Goal: Task Accomplishment & Management: Complete application form

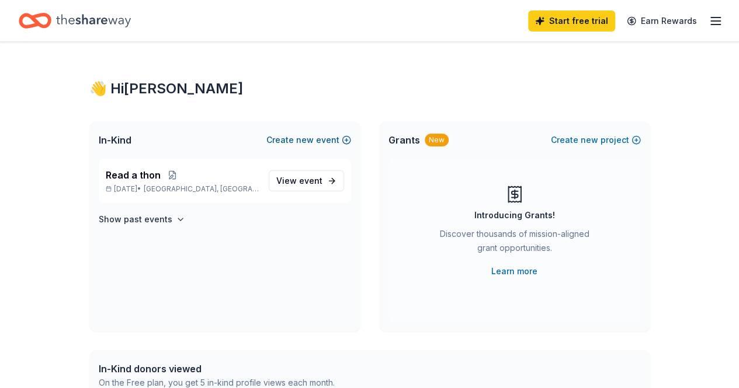
click at [293, 141] on button "Create new event" at bounding box center [308, 140] width 85 height 14
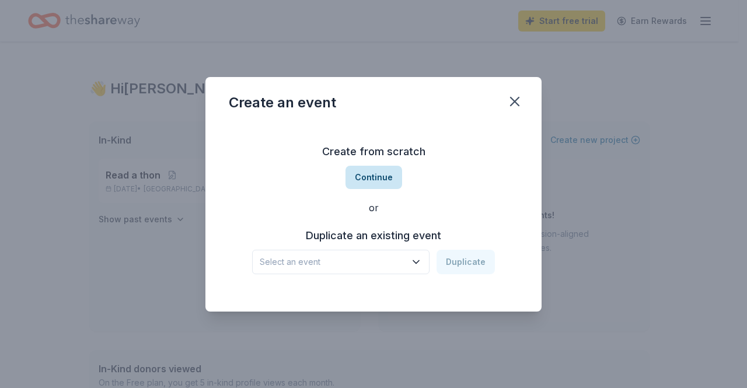
click at [376, 169] on button "Continue" at bounding box center [374, 177] width 57 height 23
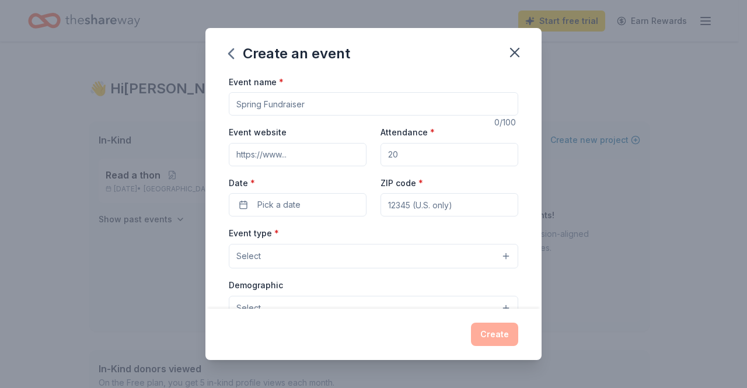
click at [316, 99] on input "Event name *" at bounding box center [374, 103] width 290 height 23
type input "Williamstown Fire Department Designer Bag Bingo"
click at [409, 152] on input "Attendance *" at bounding box center [450, 154] width 138 height 23
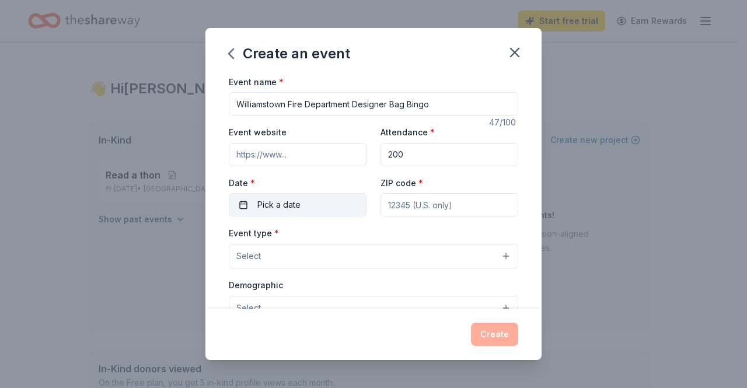
type input "200"
click at [325, 202] on button "Pick a date" at bounding box center [298, 204] width 138 height 23
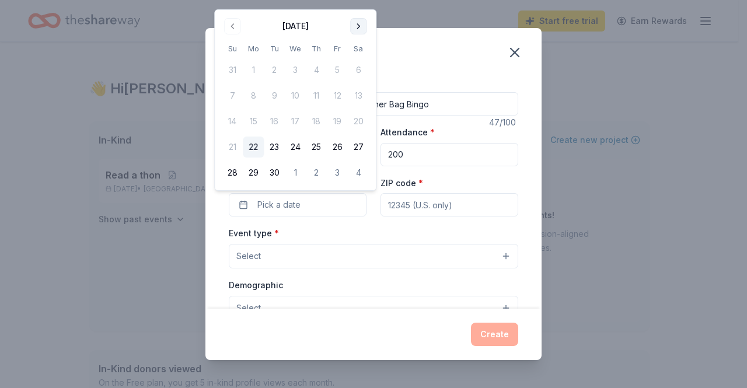
click at [353, 20] on button "Go to next month" at bounding box center [358, 26] width 16 height 16
click at [355, 23] on button "Go to next month" at bounding box center [358, 26] width 16 height 16
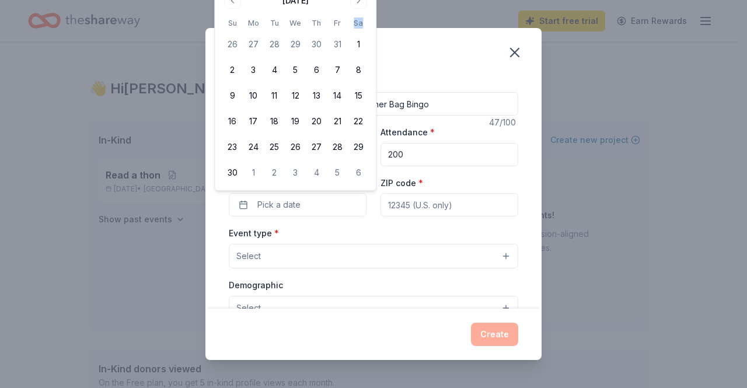
click at [355, 23] on th "Sa" at bounding box center [358, 23] width 21 height 12
click at [358, 1] on button "Go to next month" at bounding box center [358, 0] width 16 height 16
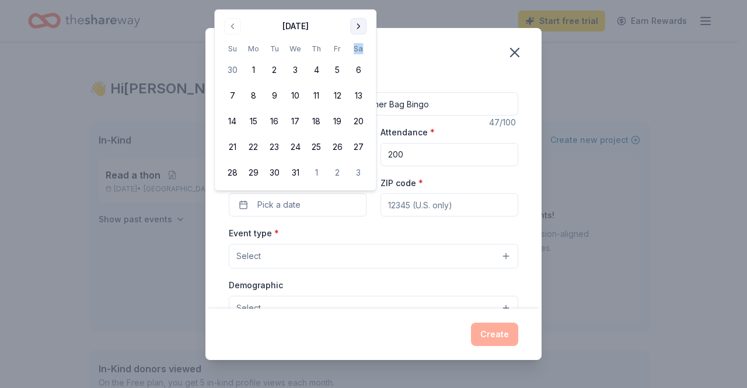
click at [358, 20] on button "Go to next month" at bounding box center [358, 26] width 16 height 16
click at [356, 23] on button "Go to next month" at bounding box center [358, 26] width 16 height 16
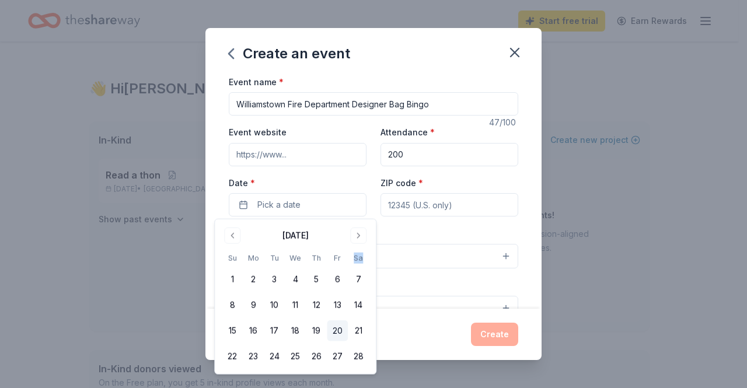
click at [340, 333] on button "20" at bounding box center [337, 331] width 21 height 21
click at [422, 204] on input "ZIP code *" at bounding box center [450, 204] width 138 height 23
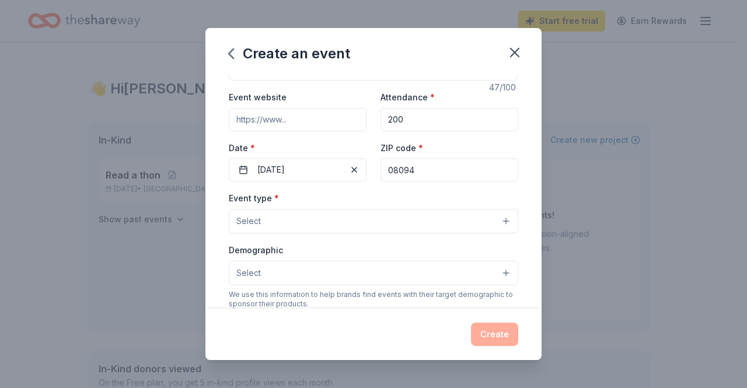
scroll to position [58, 0]
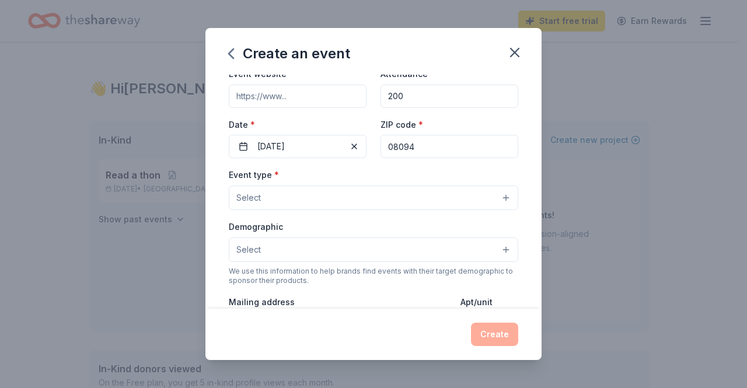
type input "08094"
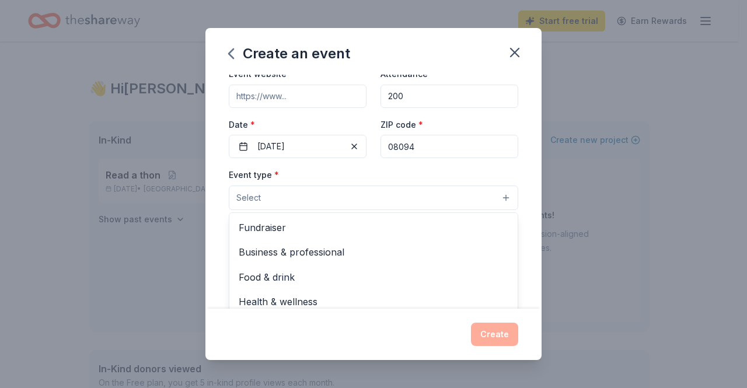
click at [333, 199] on button "Select" at bounding box center [374, 198] width 290 height 25
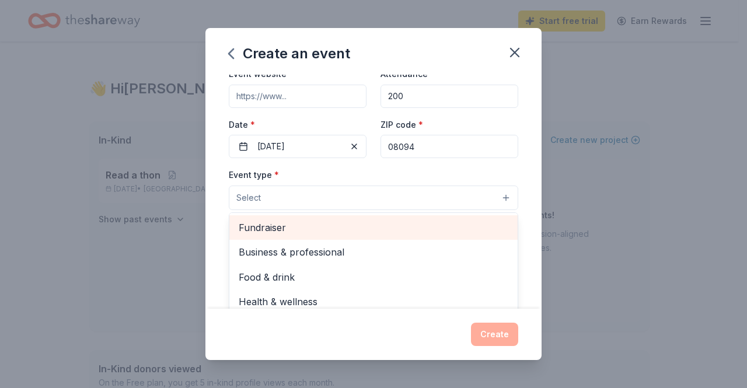
click at [324, 228] on span "Fundraiser" at bounding box center [374, 227] width 270 height 15
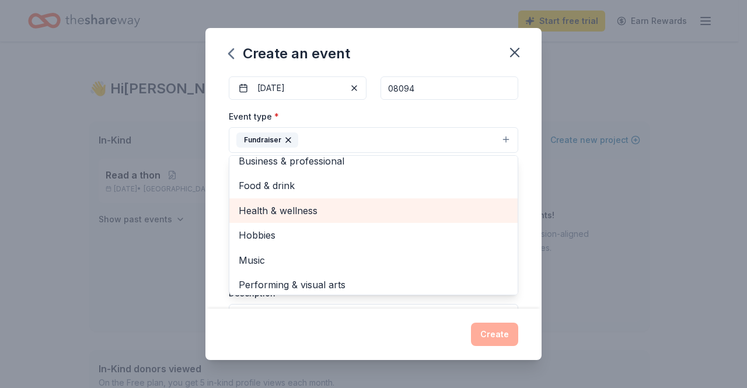
scroll to position [14, 0]
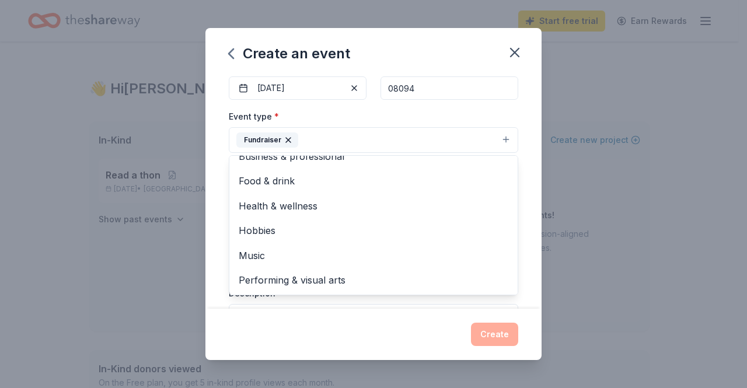
click at [529, 200] on div "Event name * Williamstown Fire Department Designer Bag Bingo 47 /100 Event webs…" at bounding box center [374, 192] width 336 height 235
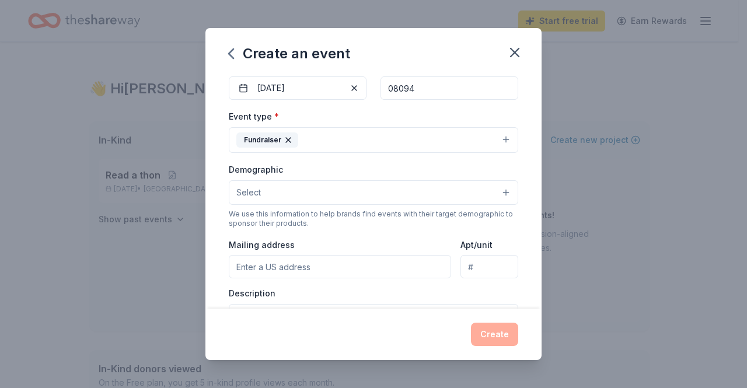
click at [326, 193] on button "Select" at bounding box center [374, 192] width 290 height 25
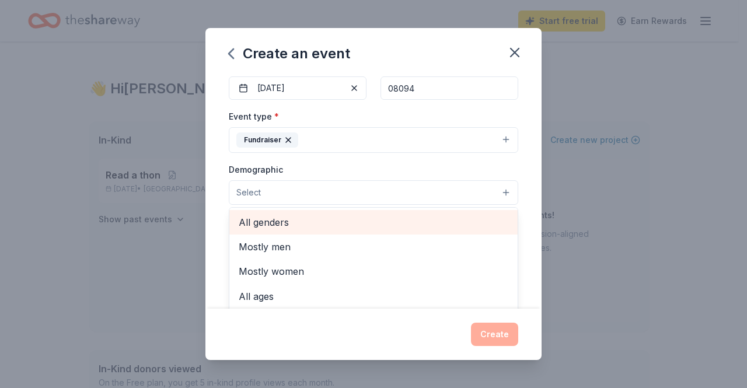
click at [316, 220] on span "All genders" at bounding box center [374, 222] width 270 height 15
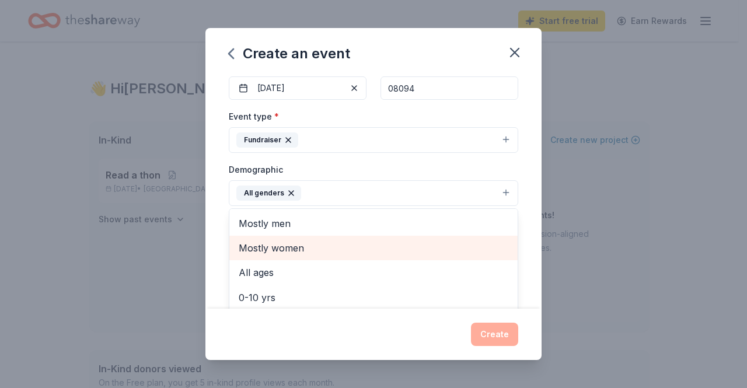
click at [329, 237] on div "Mostly women" at bounding box center [373, 248] width 288 height 25
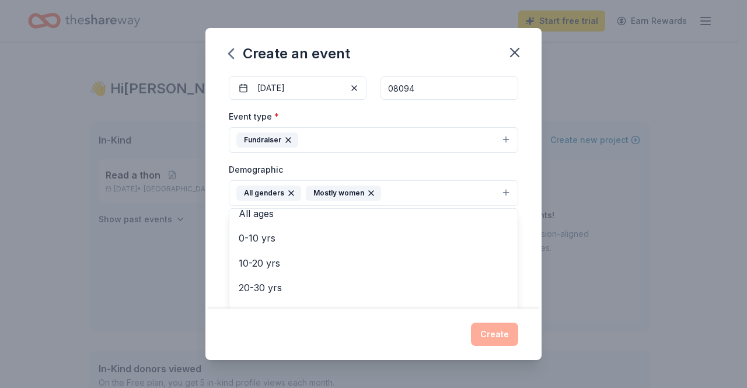
scroll to position [58, 0]
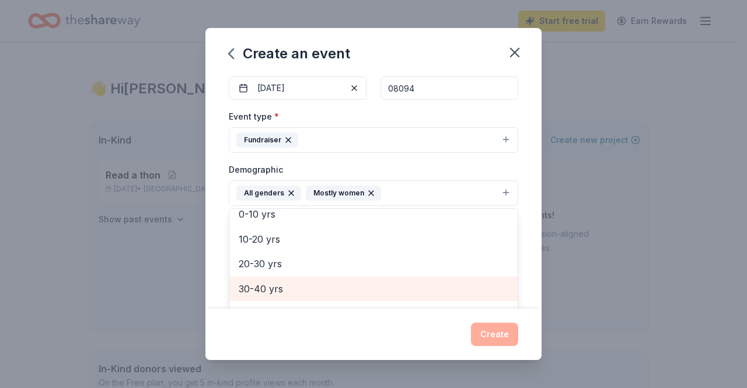
click at [287, 282] on span "30-40 yrs" at bounding box center [374, 288] width 270 height 15
click at [291, 284] on span "40-50 yrs" at bounding box center [374, 288] width 270 height 15
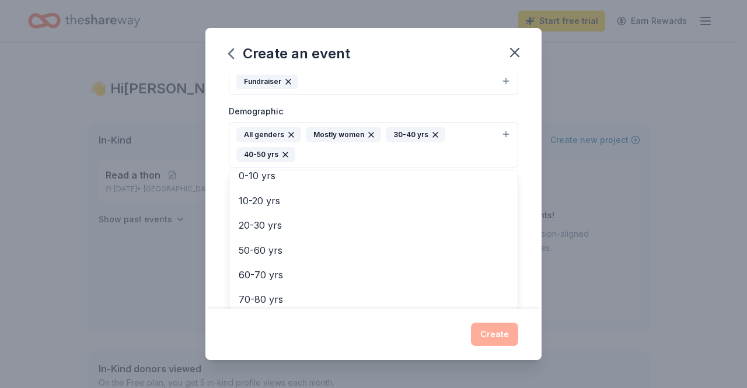
scroll to position [173, 0]
click at [520, 214] on div "Event name * Williamstown Fire Department Designer Bag Bingo 47 /100 Event webs…" at bounding box center [374, 192] width 336 height 235
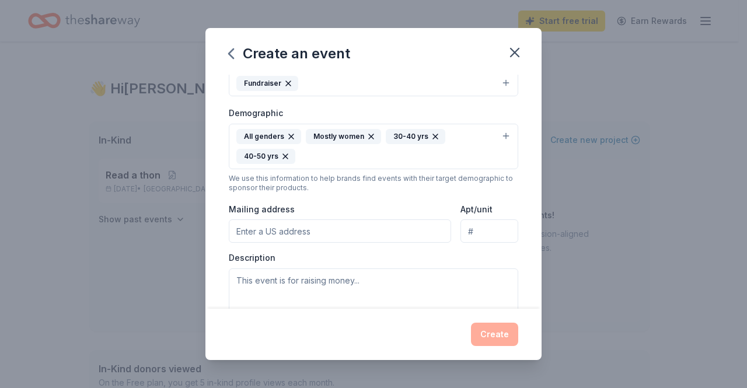
click at [349, 226] on input "Mailing address" at bounding box center [340, 231] width 222 height 23
type input "1607 Carriage Drive, Monroe, NJ, 08094"
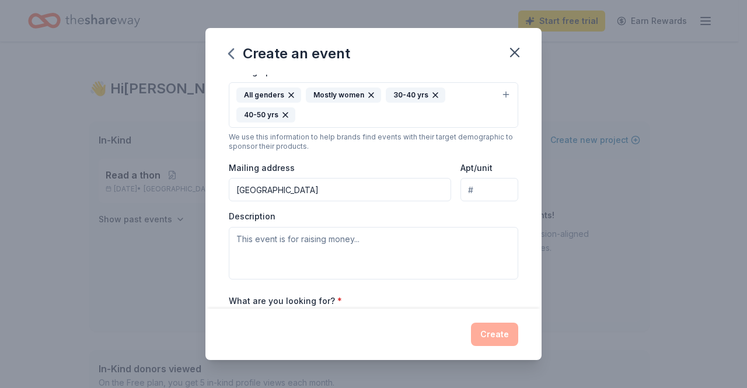
scroll to position [232, 0]
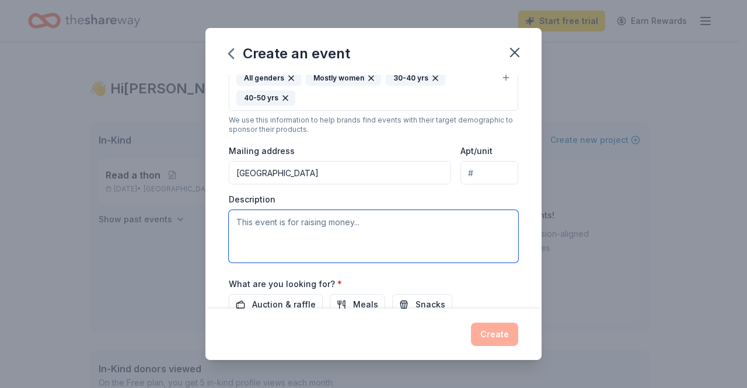
click at [409, 227] on textarea at bounding box center [374, 236] width 290 height 53
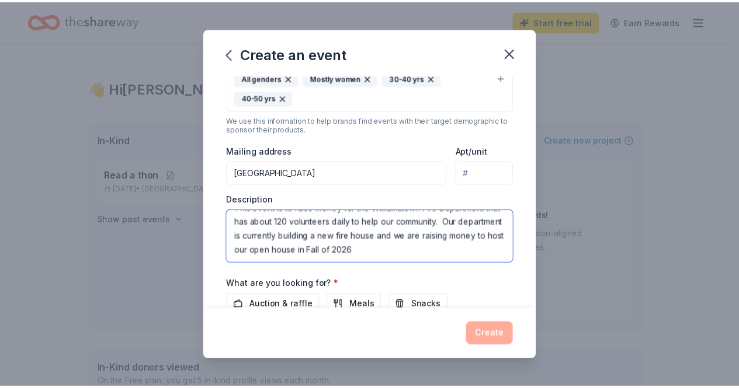
scroll to position [342, 0]
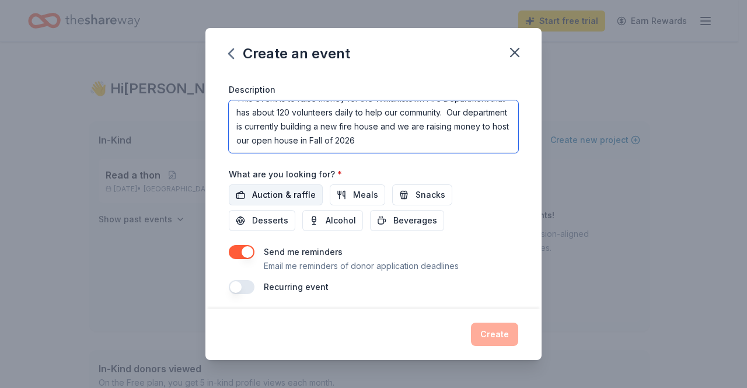
type textarea "This event is to raise money for the Williamstown Fire Department that has abou…"
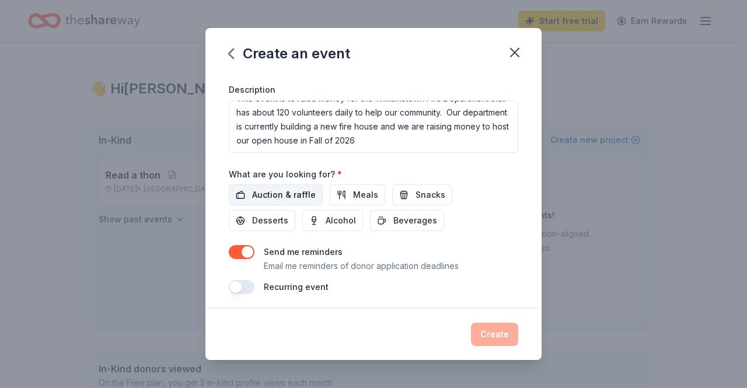
click at [287, 194] on span "Auction & raffle" at bounding box center [284, 195] width 64 height 14
click at [502, 342] on button "Create" at bounding box center [494, 334] width 47 height 23
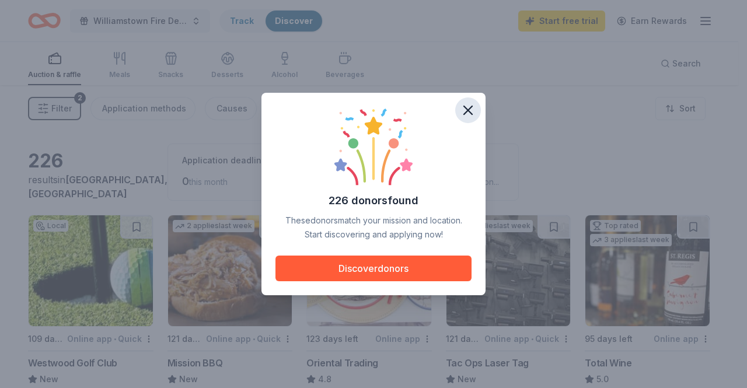
click at [469, 105] on icon "button" at bounding box center [468, 110] width 16 height 16
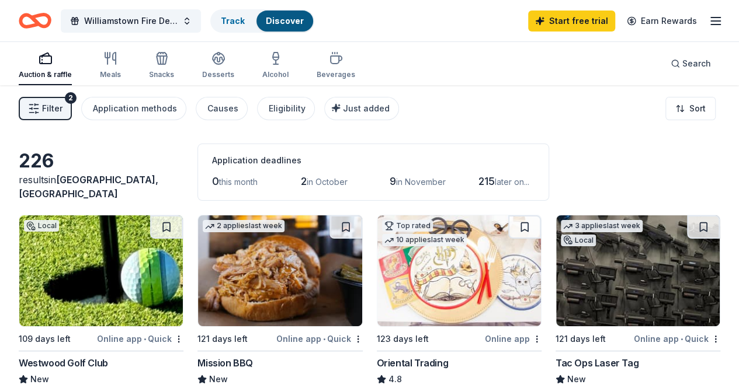
click at [121, 267] on img at bounding box center [100, 270] width 163 height 111
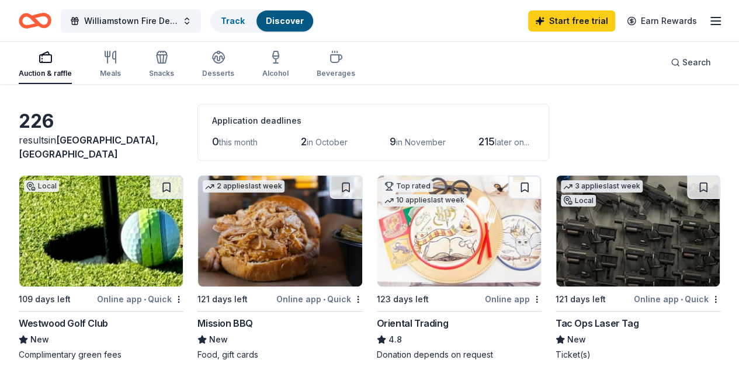
scroll to position [58, 0]
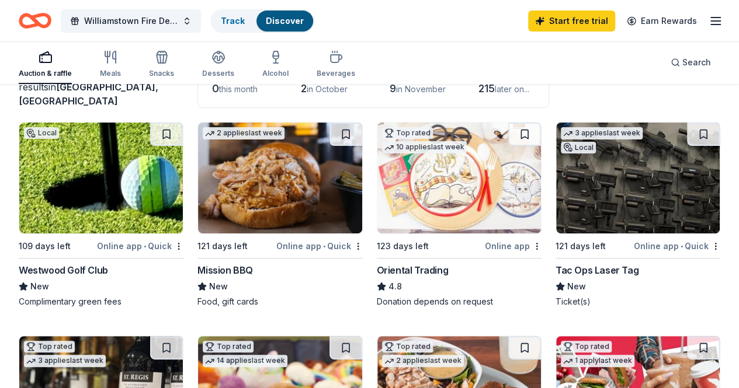
scroll to position [117, 0]
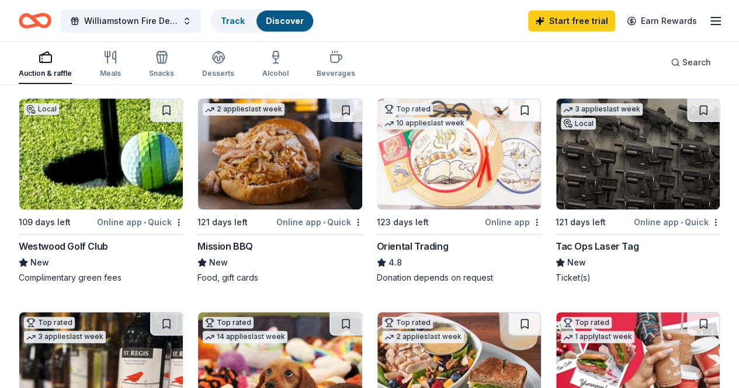
click at [243, 151] on img at bounding box center [279, 154] width 163 height 111
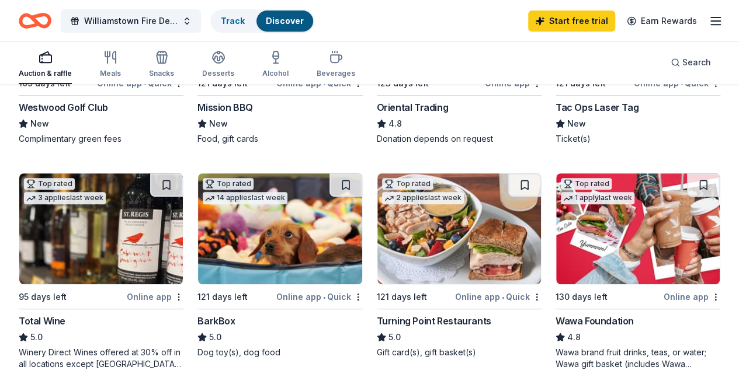
scroll to position [292, 0]
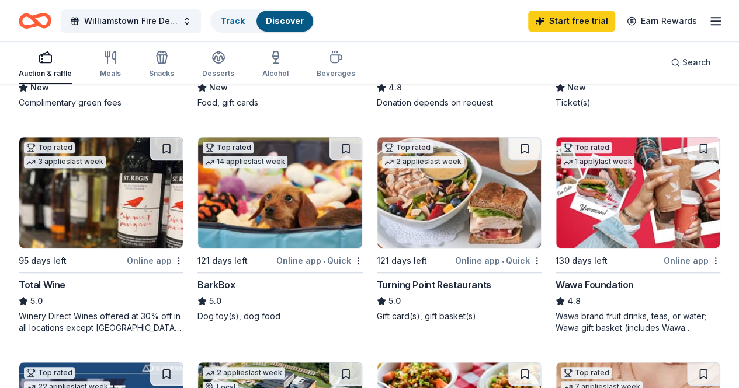
click at [377, 187] on img at bounding box center [458, 192] width 163 height 111
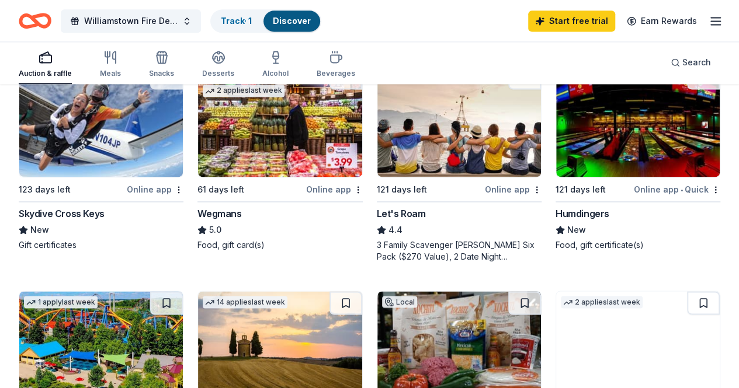
scroll to position [817, 0]
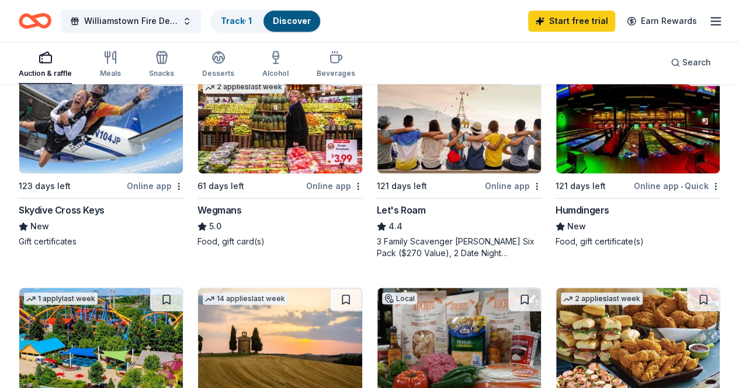
click at [183, 288] on img at bounding box center [100, 343] width 163 height 111
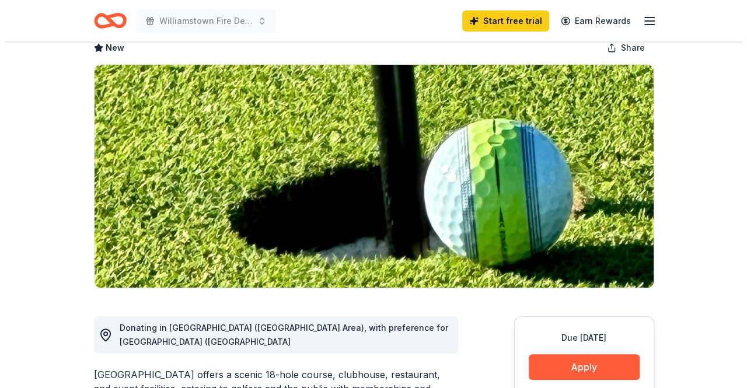
scroll to position [234, 0]
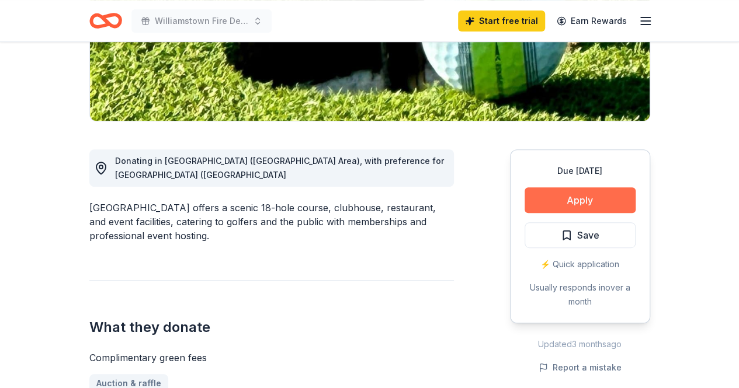
click at [552, 196] on button "Apply" at bounding box center [579, 200] width 111 height 26
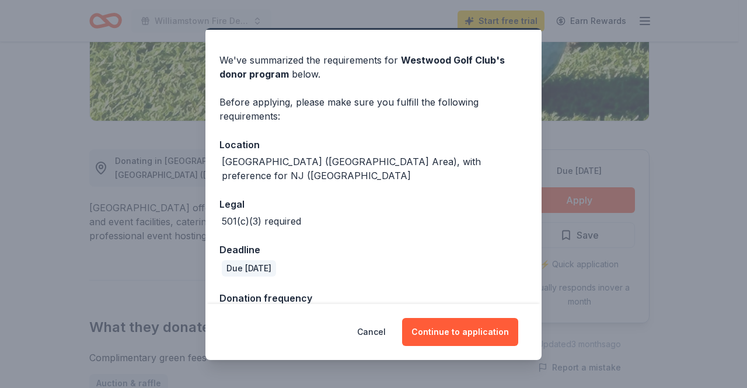
scroll to position [49, 0]
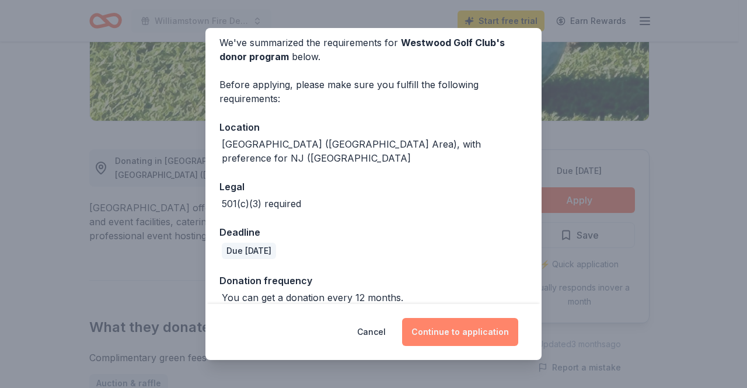
click at [458, 329] on button "Continue to application" at bounding box center [460, 332] width 116 height 28
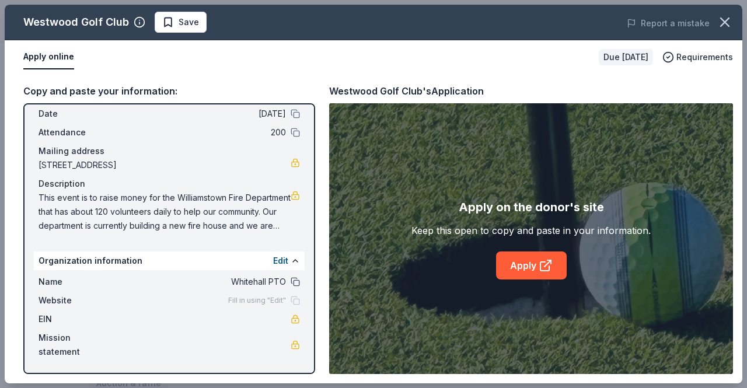
click at [291, 284] on button at bounding box center [295, 281] width 9 height 9
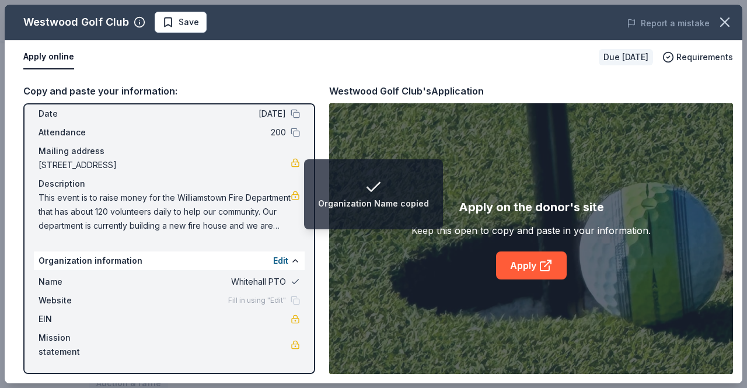
click at [291, 283] on button at bounding box center [295, 281] width 9 height 9
click at [276, 282] on span "Whitehall PTO" at bounding box center [201, 282] width 169 height 14
click at [291, 282] on button at bounding box center [295, 281] width 9 height 9
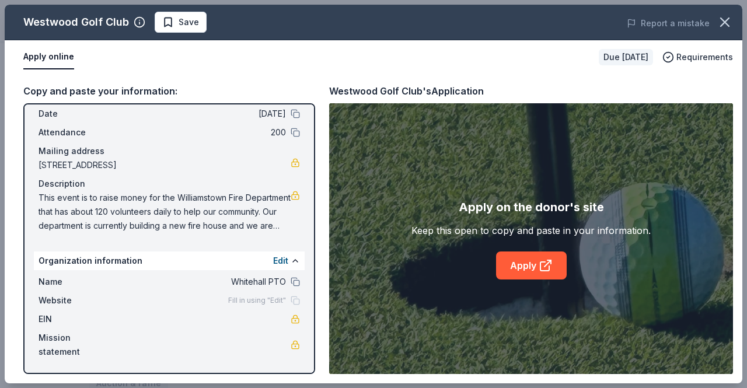
click at [266, 281] on span "Whitehall PTO" at bounding box center [201, 282] width 169 height 14
click at [273, 259] on button "Edit" at bounding box center [280, 261] width 15 height 14
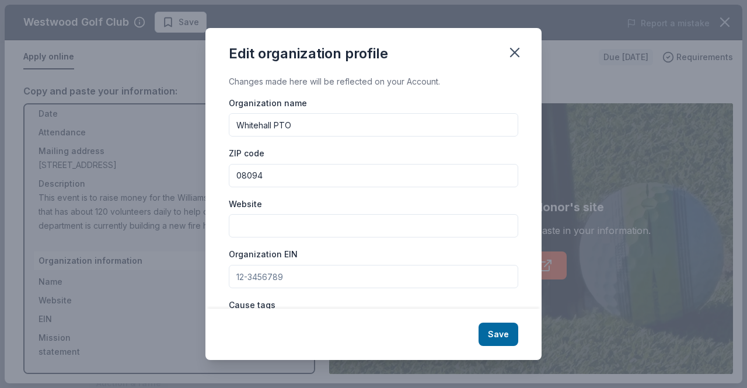
drag, startPoint x: 311, startPoint y: 121, endPoint x: 218, endPoint y: 121, distance: 92.8
click at [218, 121] on div "Changes made here will be reflected on your Account. Organization name Whitehal…" at bounding box center [374, 192] width 336 height 235
type input "WIlliamstown Fire Department"
click at [295, 274] on input "Organization EIN" at bounding box center [374, 276] width 290 height 23
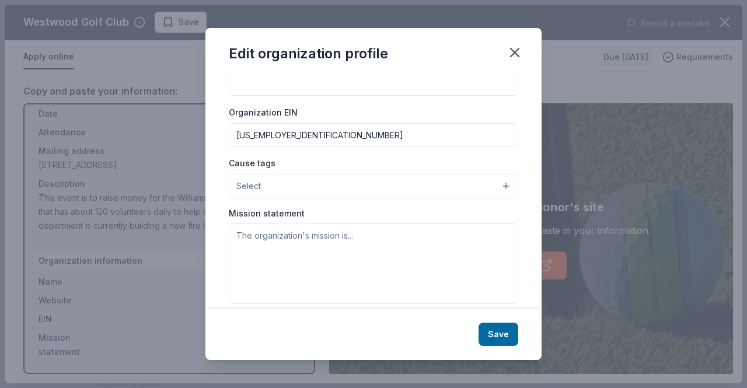
scroll to position [154, 0]
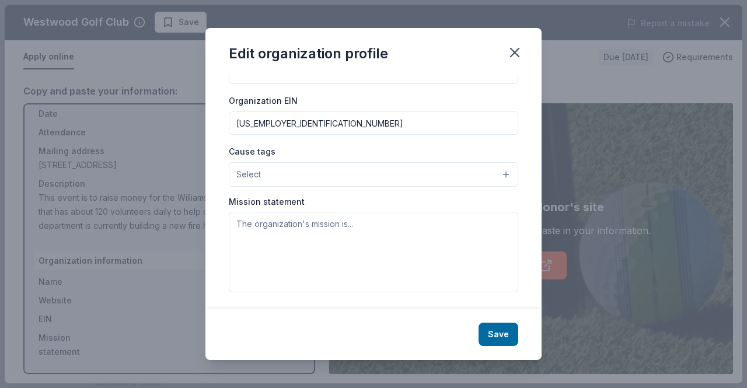
type input "[US_EMPLOYER_IDENTIFICATION_NUMBER]"
click at [299, 172] on button "Select" at bounding box center [374, 174] width 290 height 25
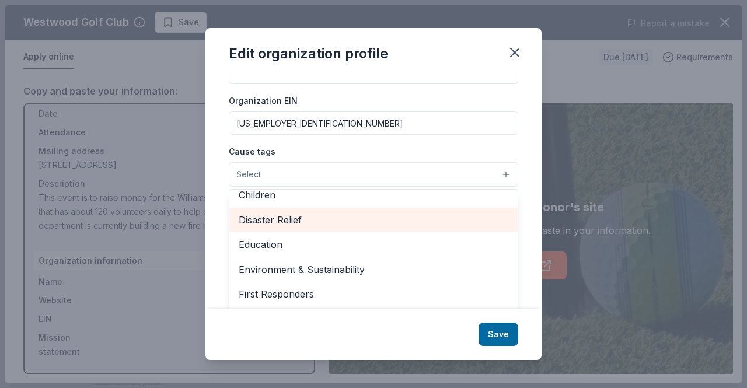
scroll to position [117, 0]
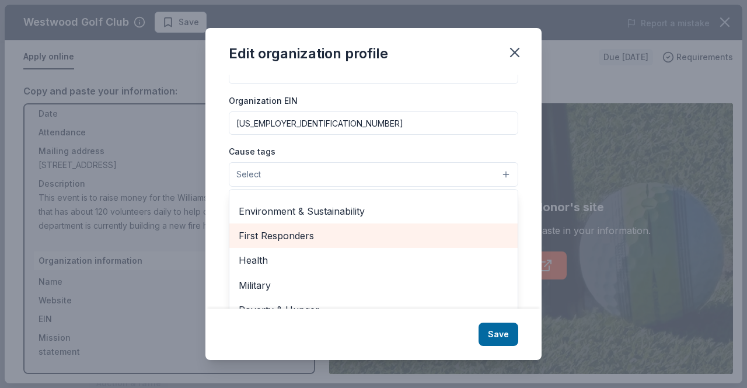
click at [311, 232] on span "First Responders" at bounding box center [374, 235] width 270 height 15
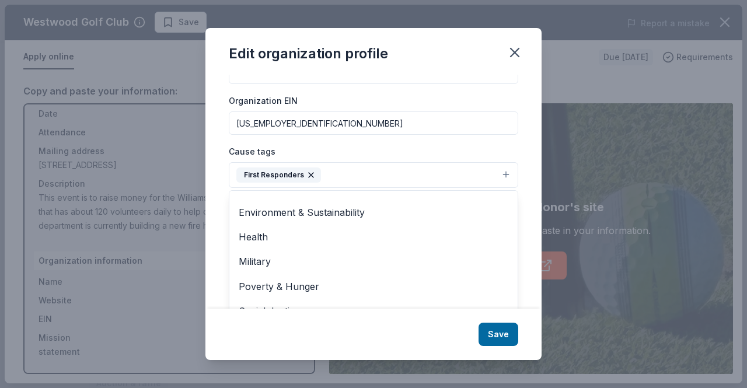
scroll to position [152, 0]
click at [523, 228] on div "Changes made here will be reflected on your Account. Organization name WIlliams…" at bounding box center [374, 192] width 336 height 235
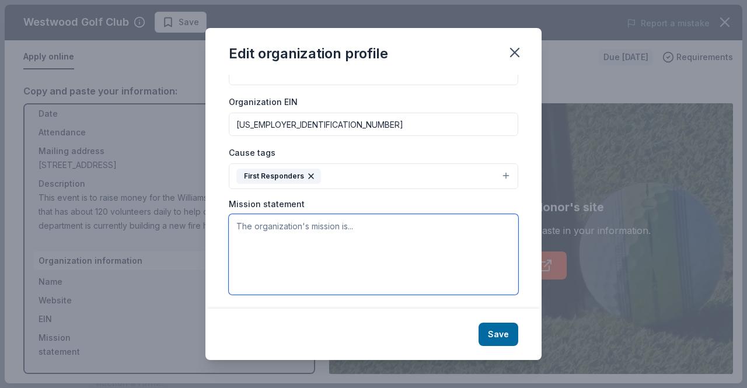
click at [362, 228] on textarea at bounding box center [374, 254] width 290 height 81
type textarea "W"
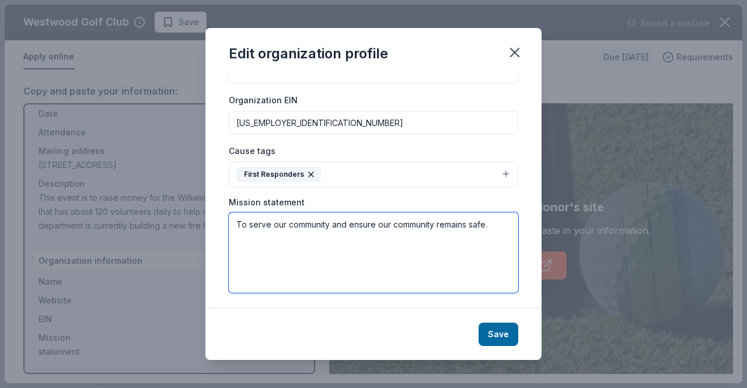
scroll to position [154, 0]
type textarea "To serve our community and ensure our community remains safe."
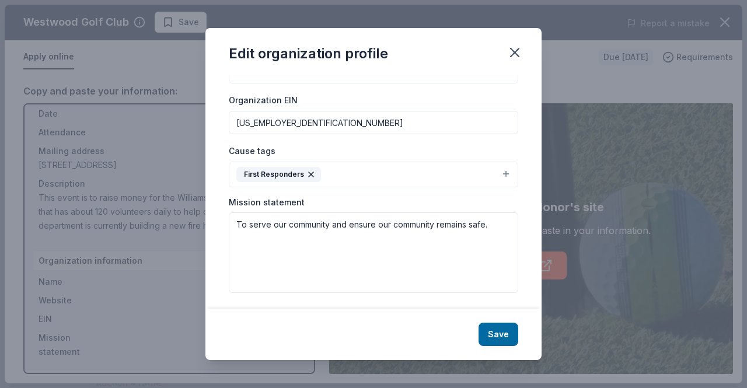
click at [500, 338] on button "Save" at bounding box center [499, 334] width 40 height 23
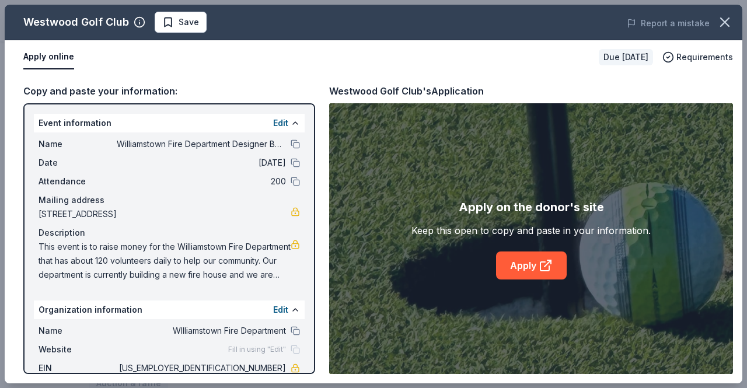
scroll to position [63, 0]
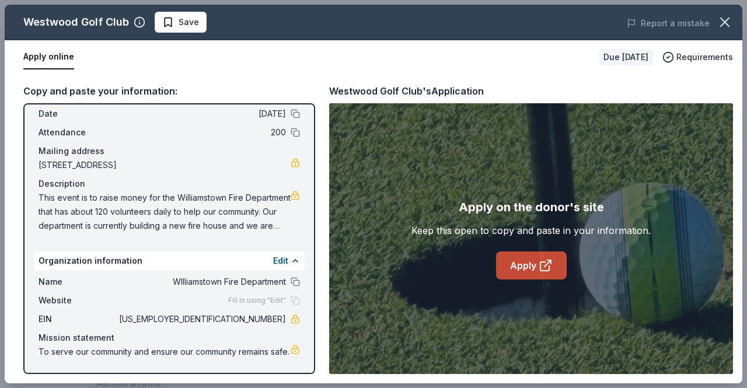
click at [531, 261] on link "Apply" at bounding box center [531, 266] width 71 height 28
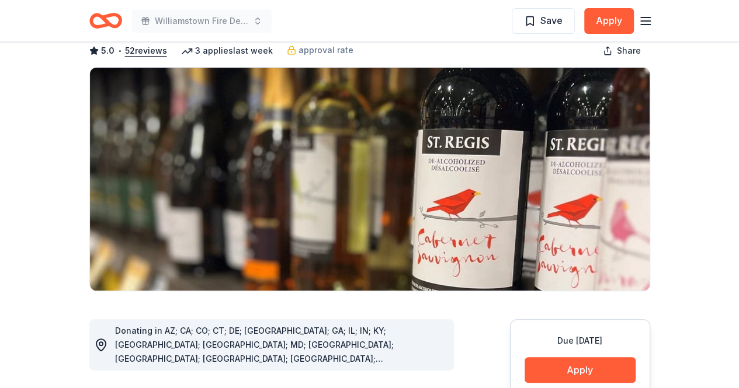
scroll to position [234, 0]
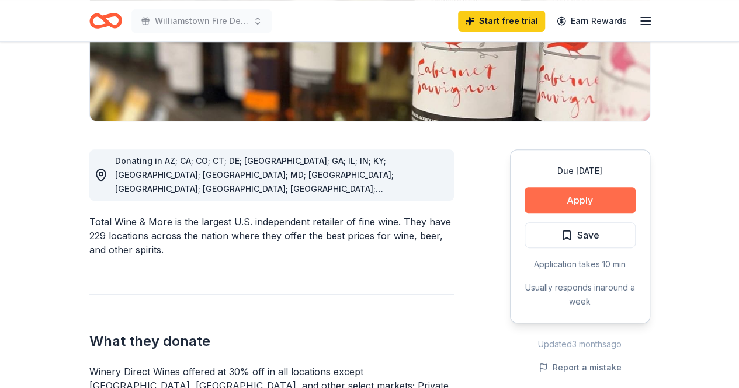
click at [551, 197] on button "Apply" at bounding box center [579, 200] width 111 height 26
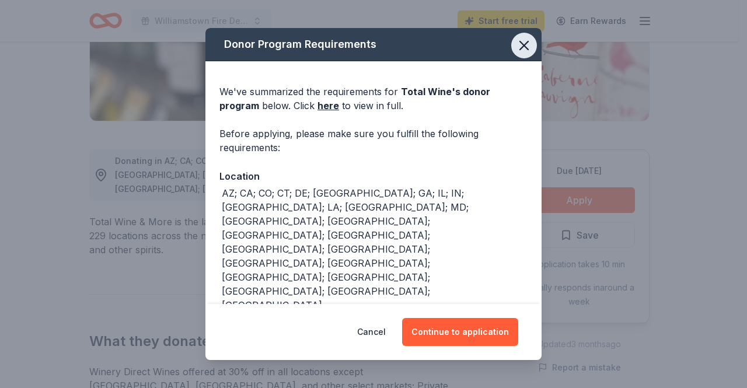
click at [520, 46] on icon "button" at bounding box center [524, 45] width 8 height 8
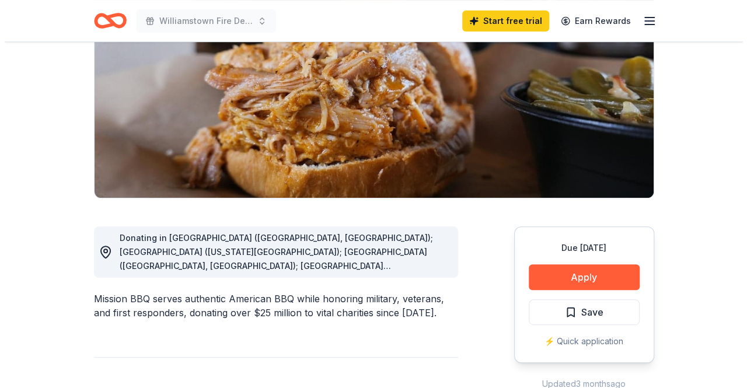
scroll to position [175, 0]
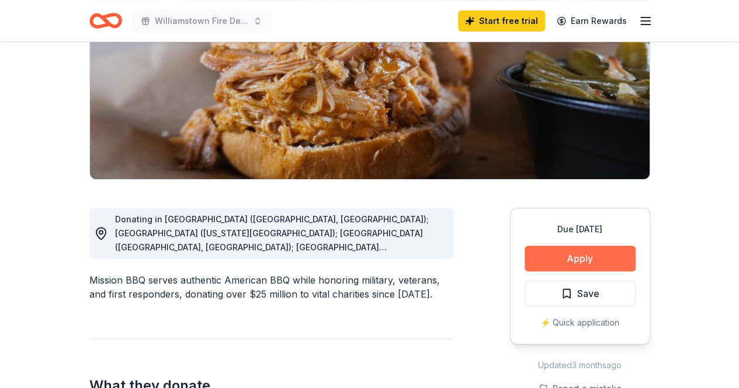
click at [553, 257] on button "Apply" at bounding box center [579, 259] width 111 height 26
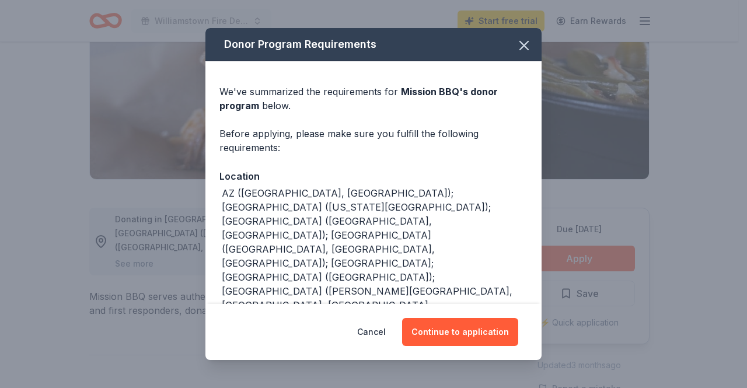
scroll to position [58, 0]
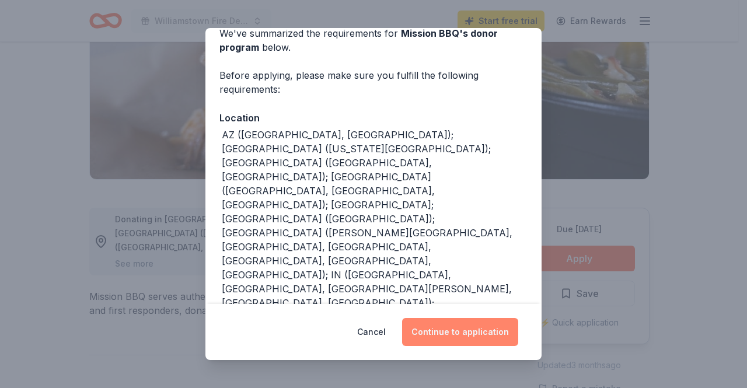
click at [480, 336] on button "Continue to application" at bounding box center [460, 332] width 116 height 28
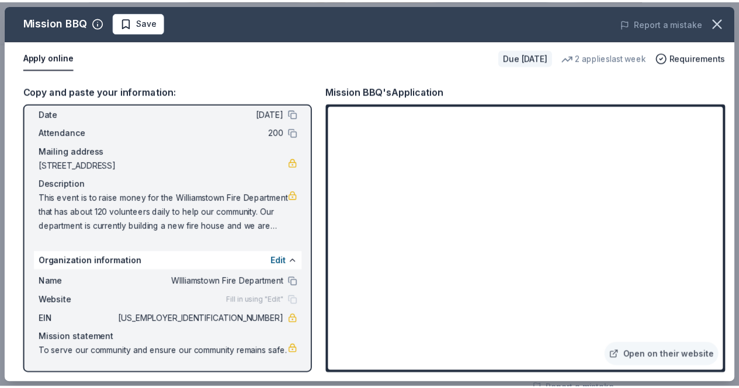
scroll to position [63, 0]
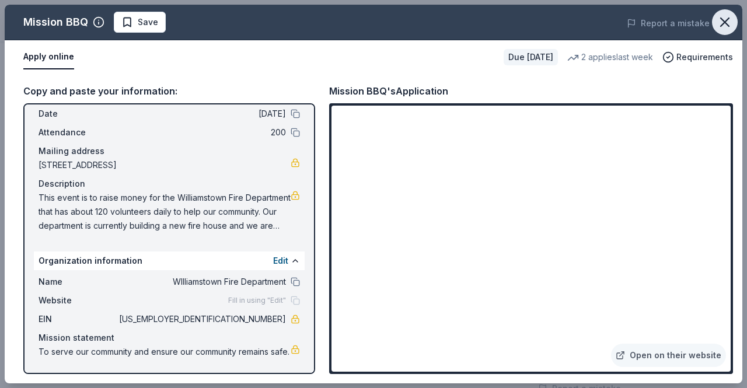
click at [731, 23] on icon "button" at bounding box center [725, 22] width 16 height 16
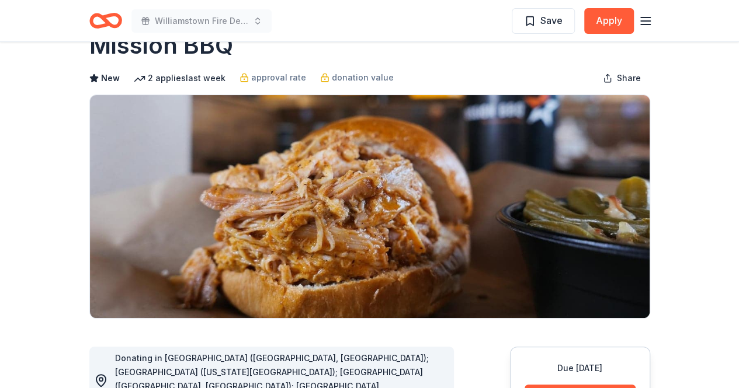
scroll to position [0, 0]
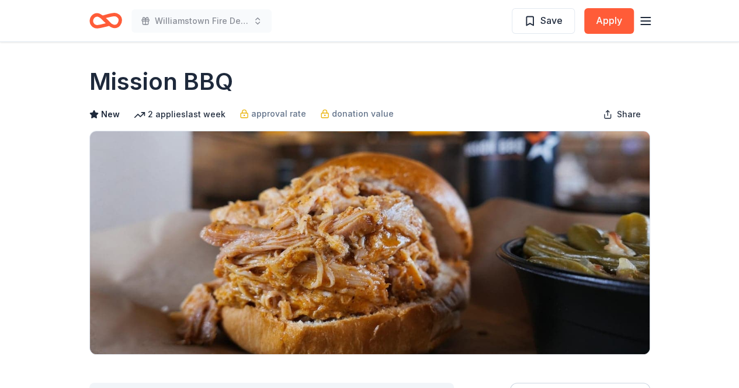
click at [106, 14] on icon "Home" at bounding box center [105, 20] width 33 height 27
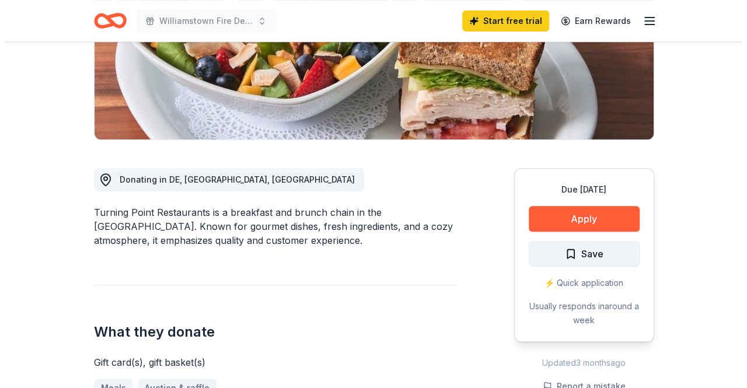
scroll to position [234, 0]
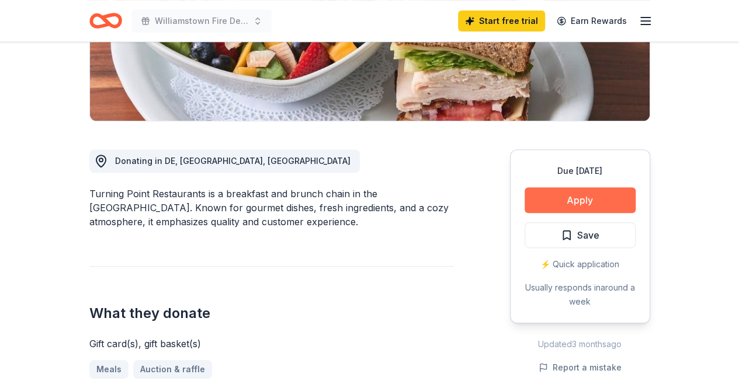
click at [564, 197] on button "Apply" at bounding box center [579, 200] width 111 height 26
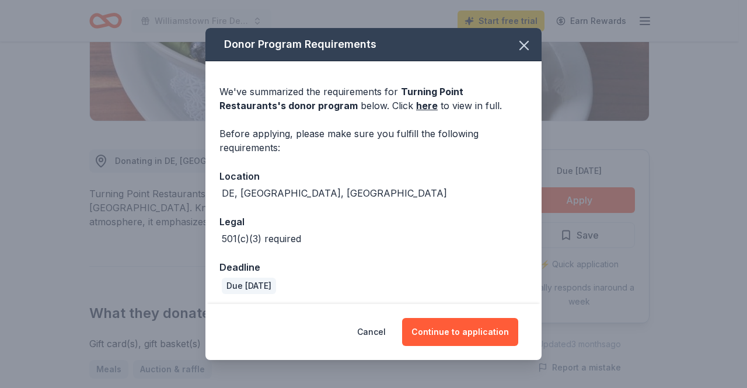
scroll to position [3, 0]
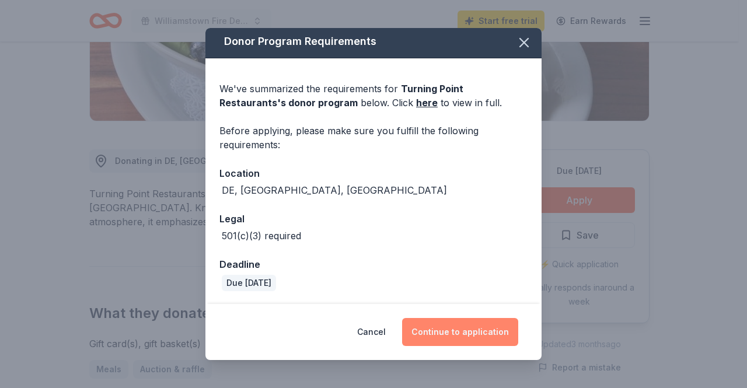
click at [471, 328] on button "Continue to application" at bounding box center [460, 332] width 116 height 28
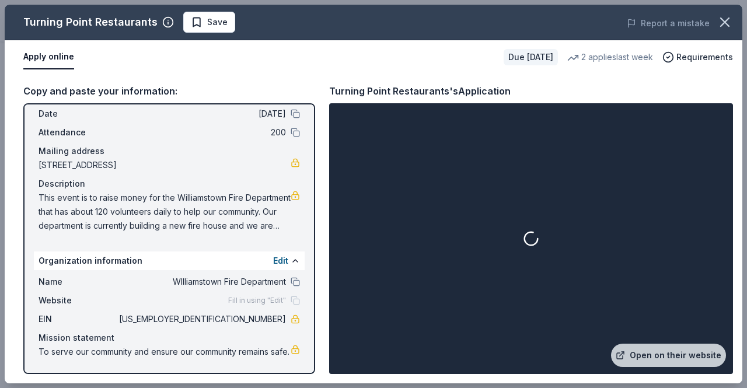
scroll to position [63, 0]
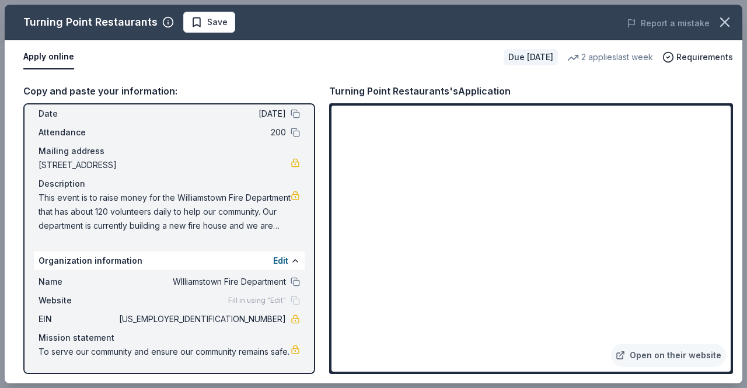
click at [44, 51] on button "Apply online" at bounding box center [48, 57] width 51 height 25
click at [50, 60] on button "Apply online" at bounding box center [48, 57] width 51 height 25
click at [197, 23] on span "Save" at bounding box center [209, 22] width 37 height 14
click at [61, 57] on button "Apply online" at bounding box center [48, 57] width 51 height 25
click at [55, 62] on button "Apply online" at bounding box center [48, 57] width 51 height 25
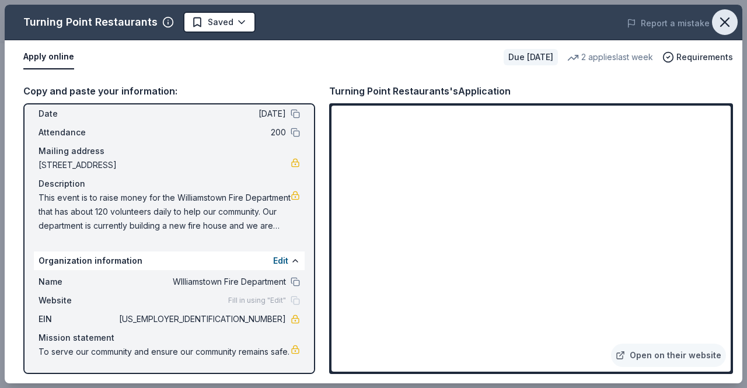
click at [716, 23] on button "button" at bounding box center [725, 22] width 26 height 26
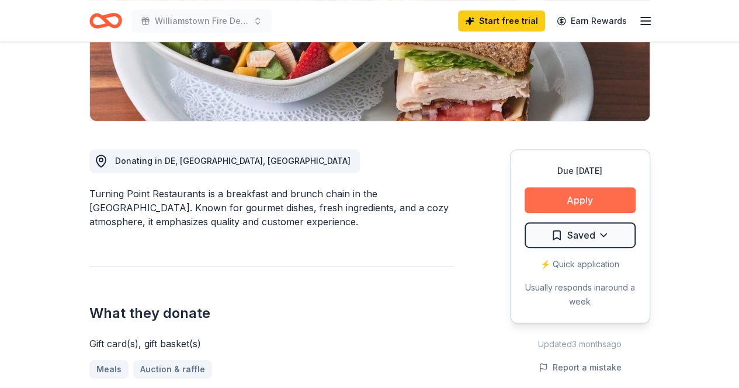
click at [576, 200] on button "Apply" at bounding box center [579, 200] width 111 height 26
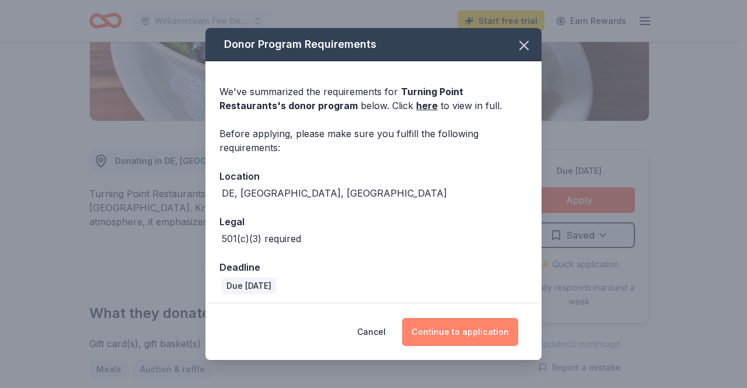
click at [492, 332] on button "Continue to application" at bounding box center [460, 332] width 116 height 28
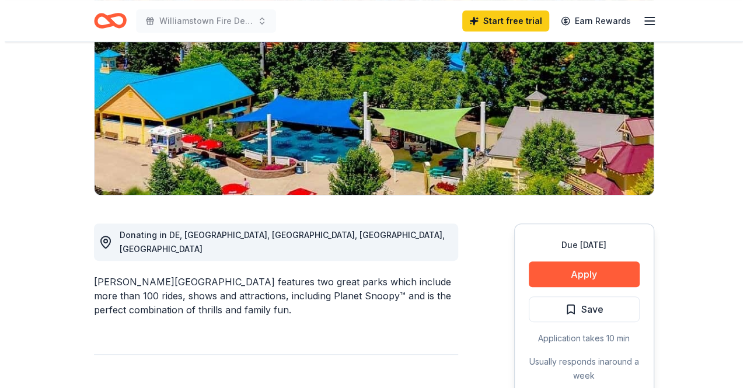
scroll to position [175, 0]
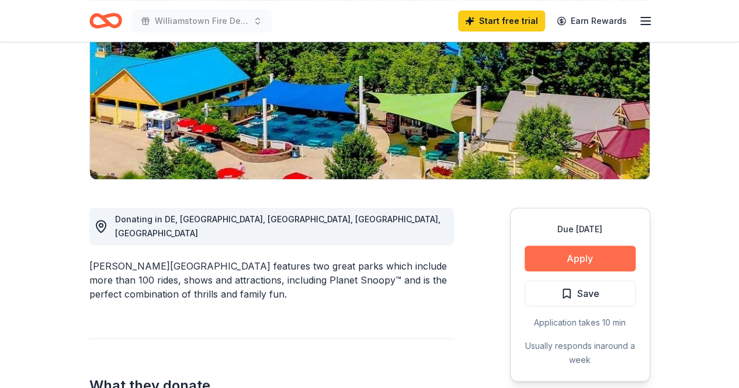
click at [576, 263] on button "Apply" at bounding box center [579, 259] width 111 height 26
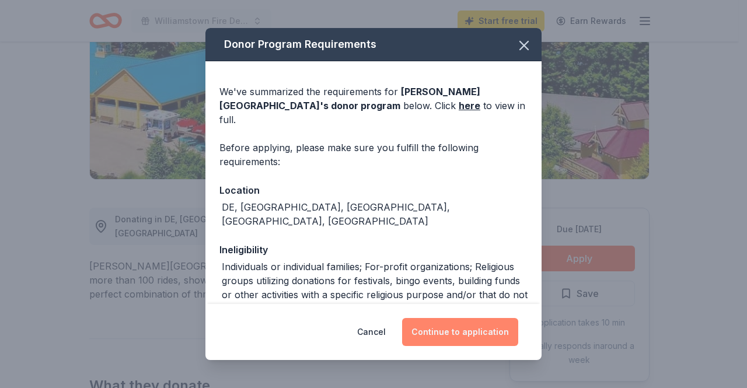
click at [471, 327] on button "Continue to application" at bounding box center [460, 332] width 116 height 28
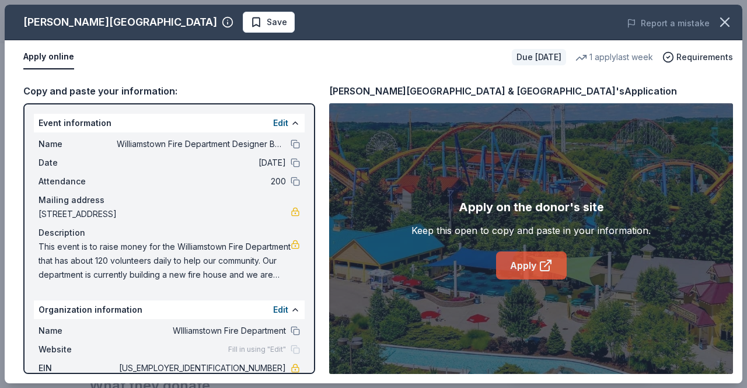
click at [534, 257] on link "Apply" at bounding box center [531, 266] width 71 height 28
